Goal: Information Seeking & Learning: Learn about a topic

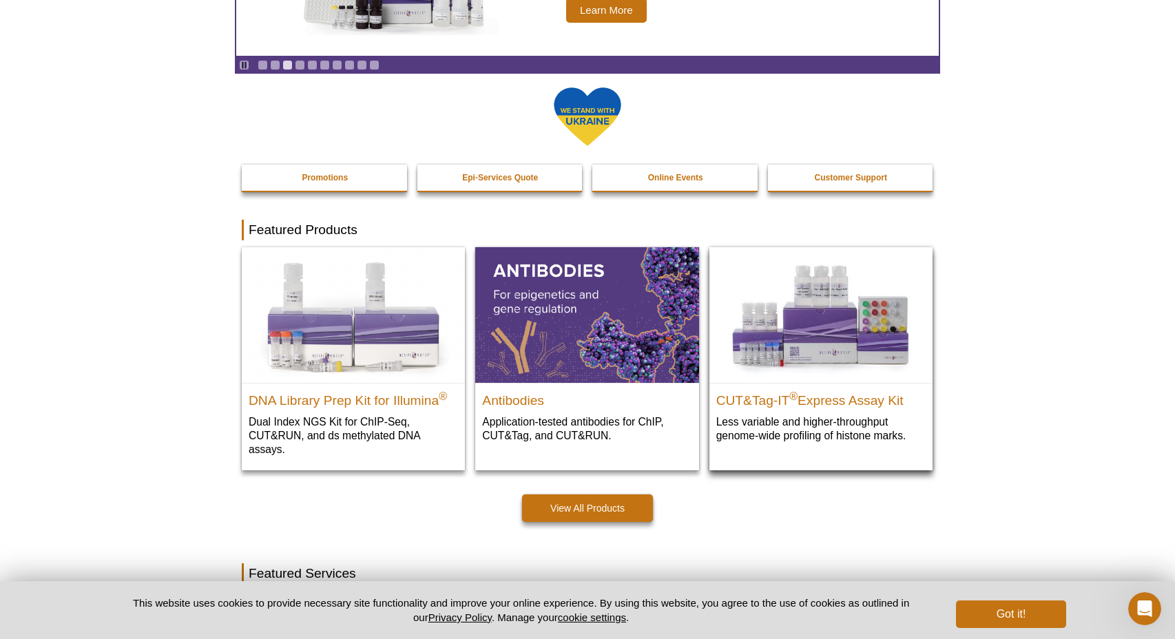
scroll to position [235, 0]
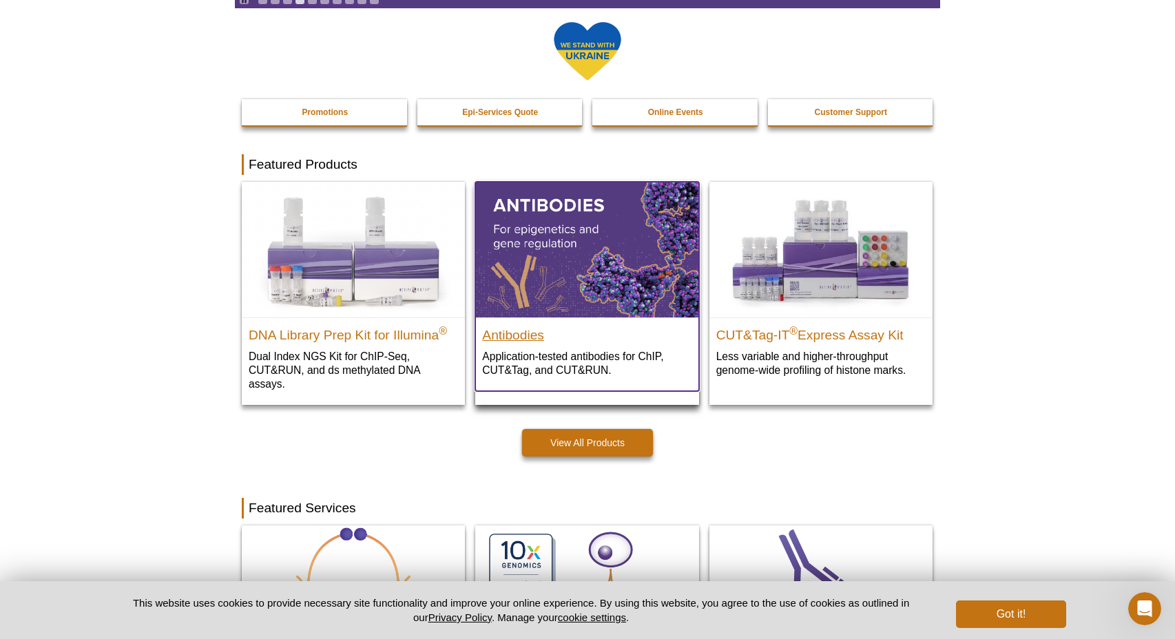
click at [532, 339] on h2 "Antibodies" at bounding box center [586, 332] width 209 height 21
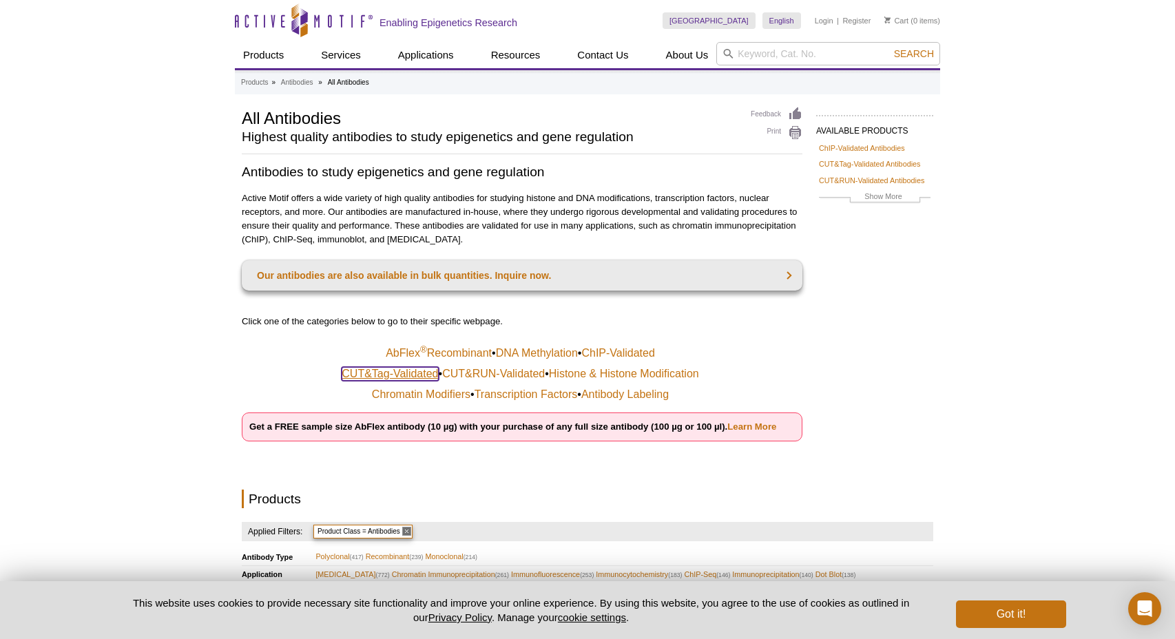
click at [404, 376] on link "CUT&Tag-Validated" at bounding box center [390, 374] width 96 height 14
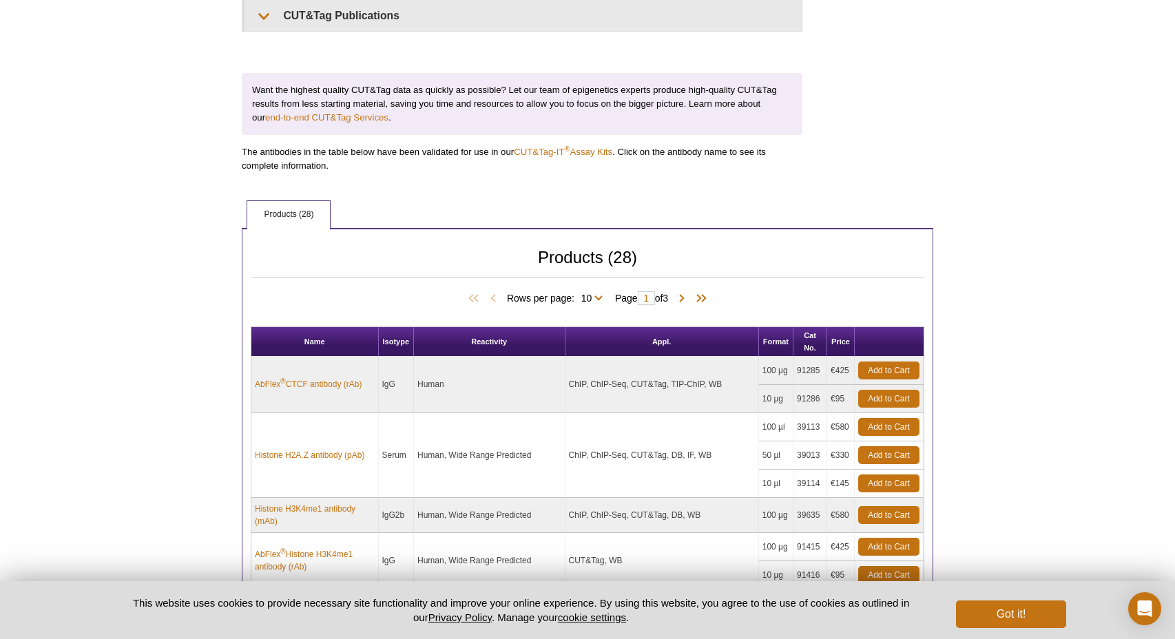
scroll to position [397, 0]
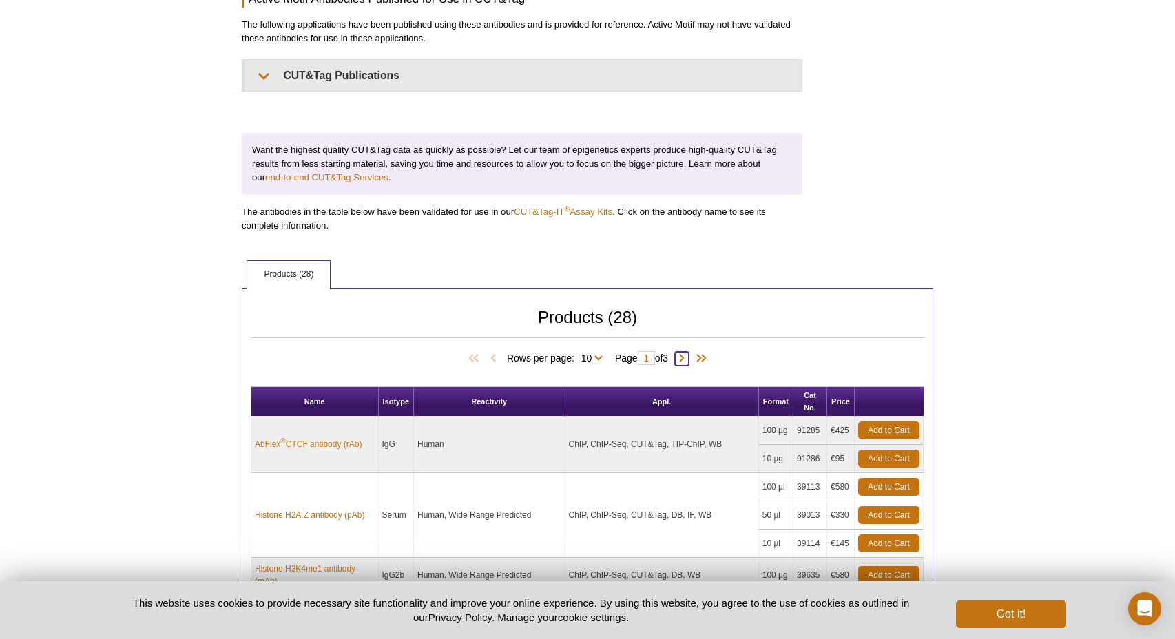
click at [687, 361] on span at bounding box center [682, 359] width 14 height 14
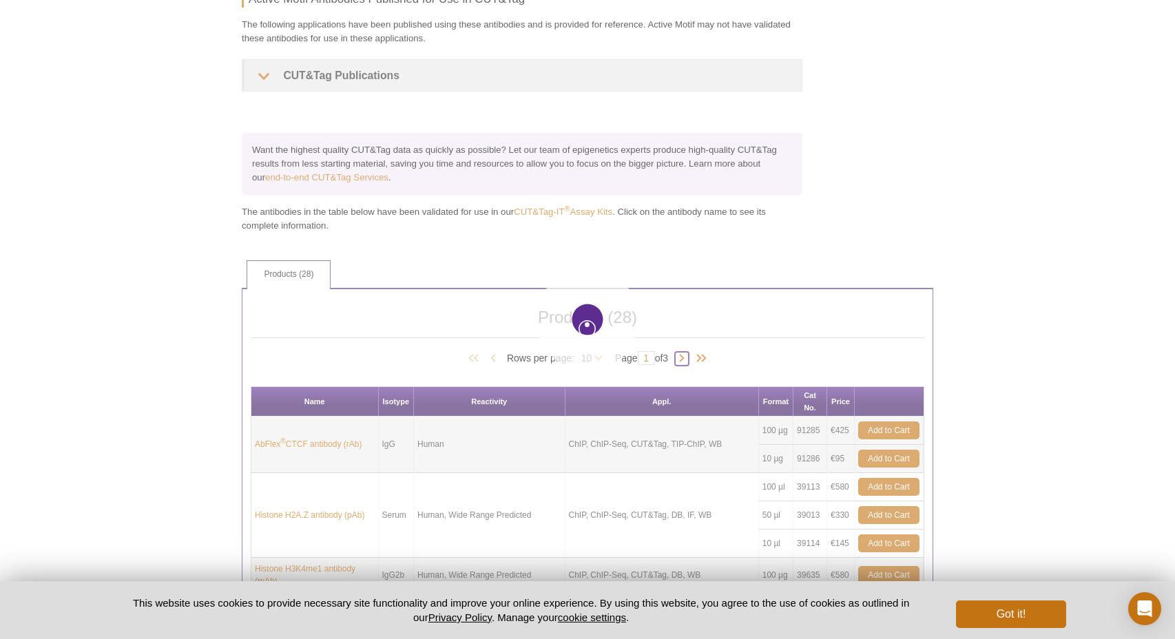
type input "2"
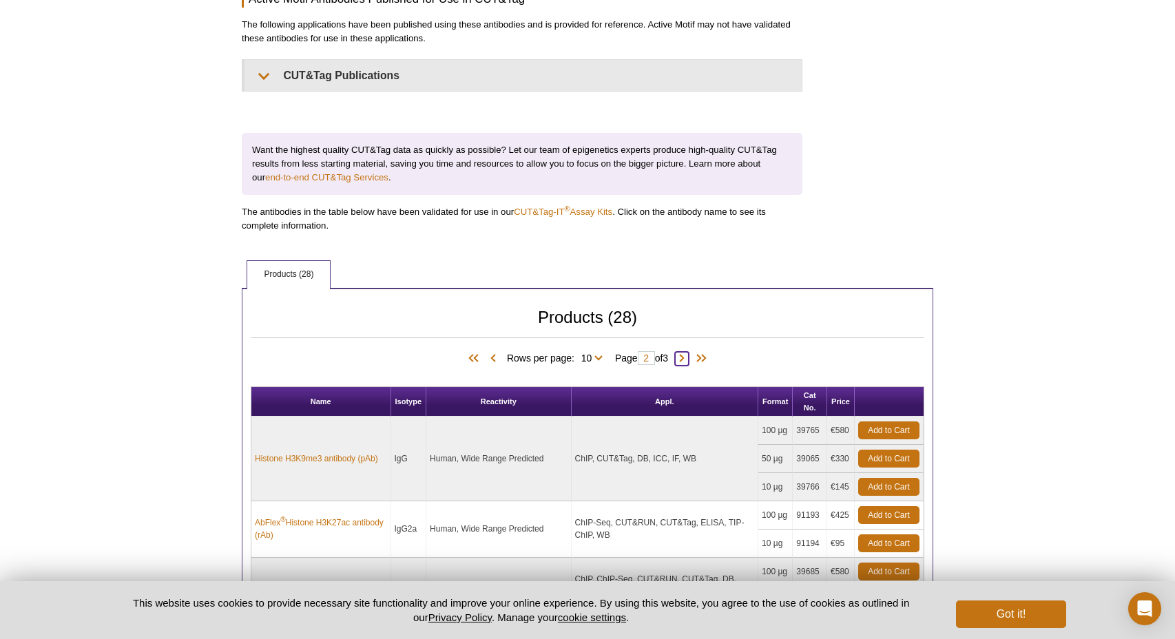
click at [686, 364] on span at bounding box center [682, 359] width 14 height 14
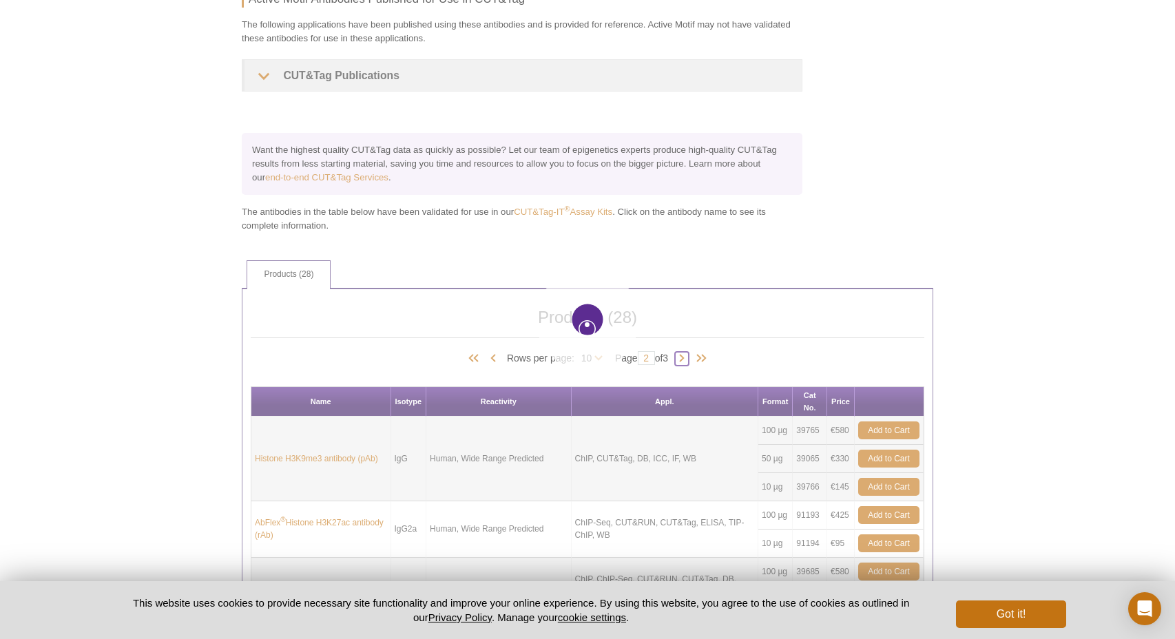
type input "3"
